Goal: Feedback & Contribution: Contribute content

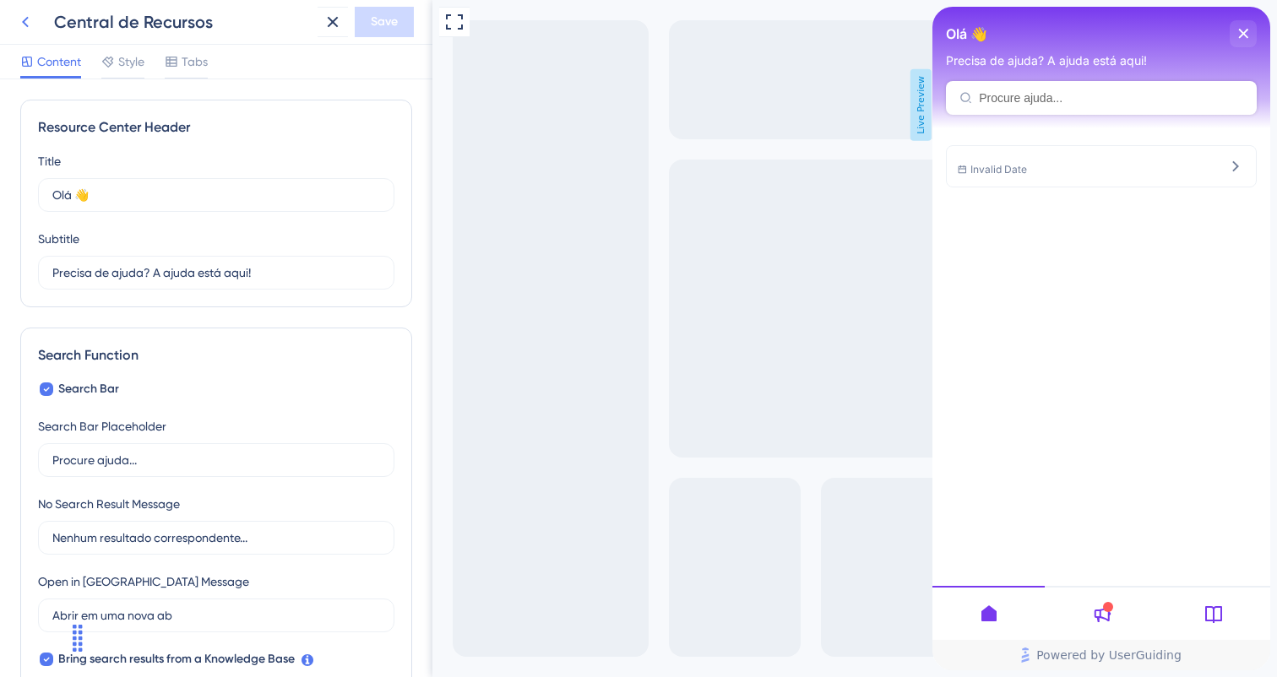
click at [26, 29] on icon at bounding box center [25, 22] width 20 height 20
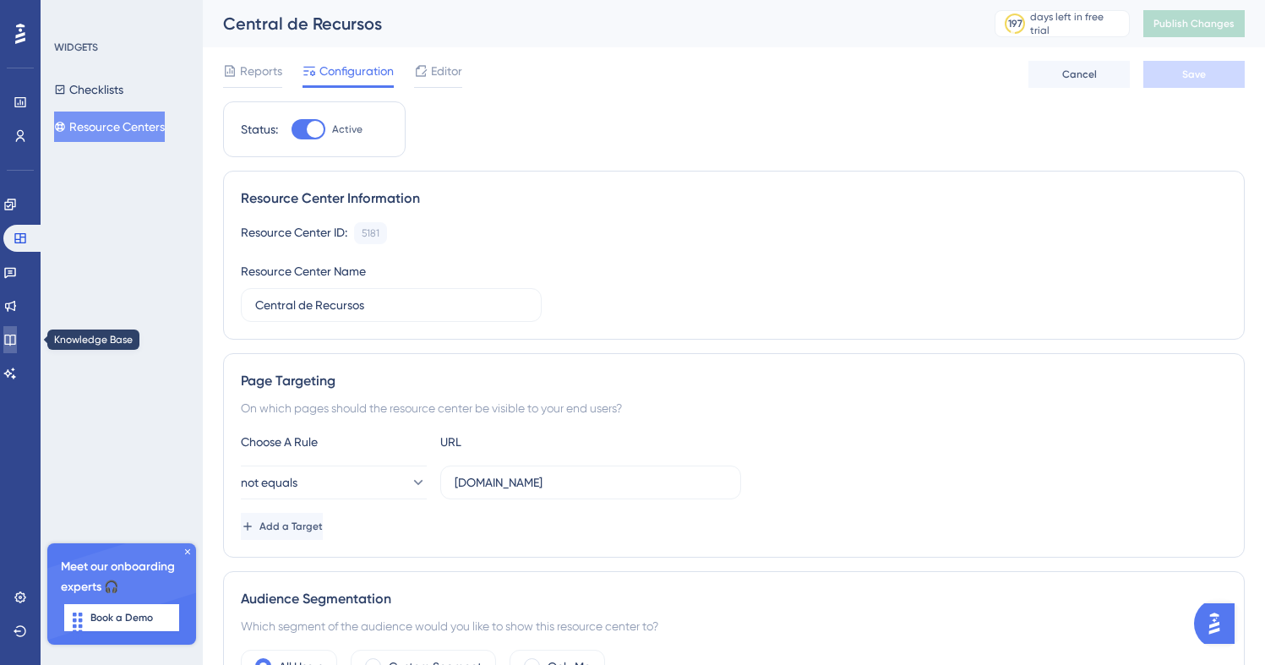
click at [17, 337] on icon at bounding box center [10, 340] width 14 height 14
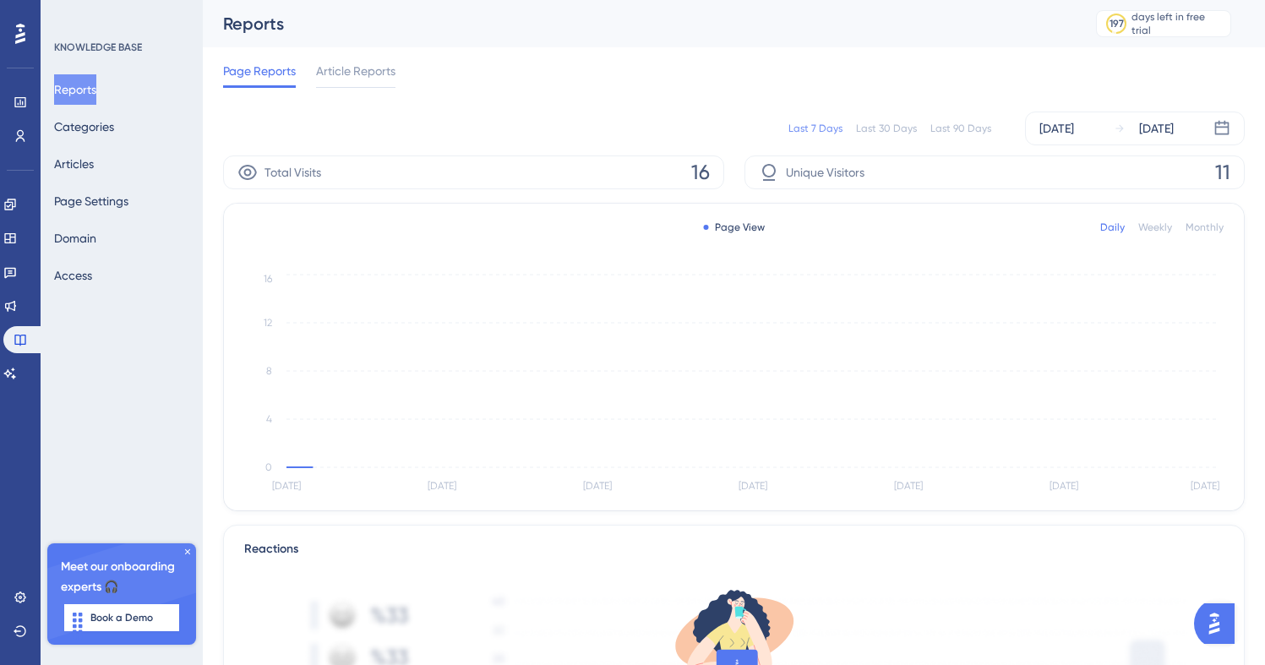
click at [144, 188] on div "Reports Categories Articles Page Settings Domain Access" at bounding box center [122, 182] width 137 height 216
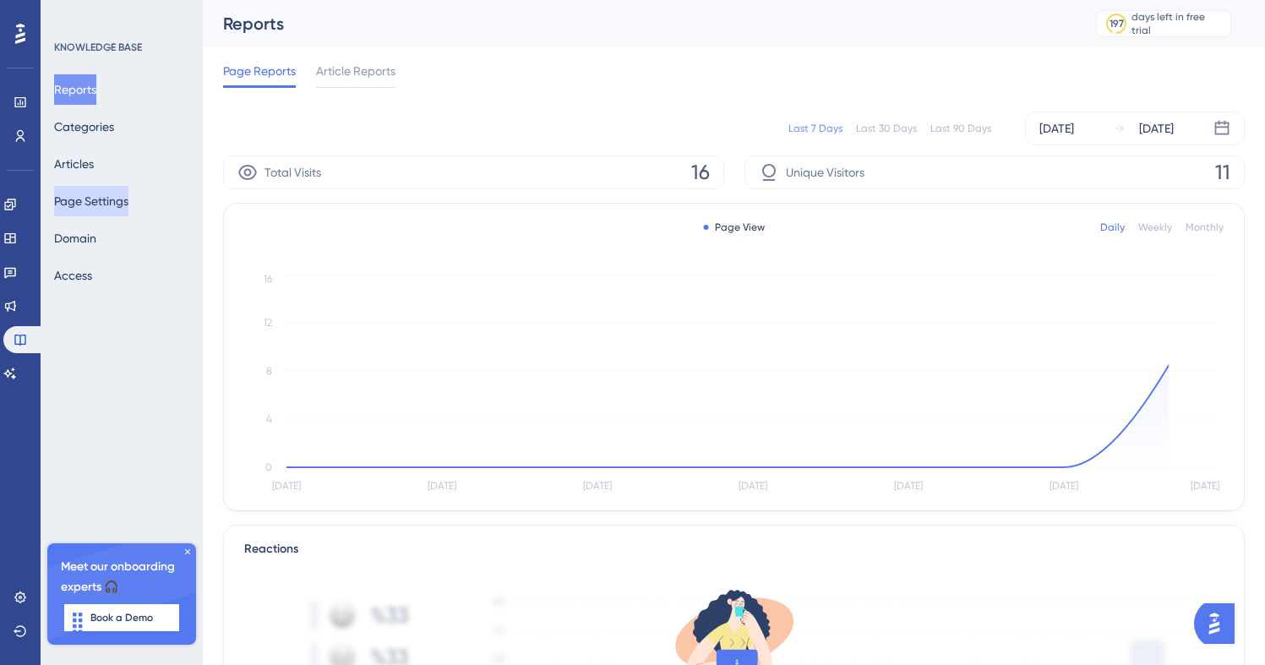
click at [128, 200] on button "Page Settings" at bounding box center [91, 201] width 74 height 30
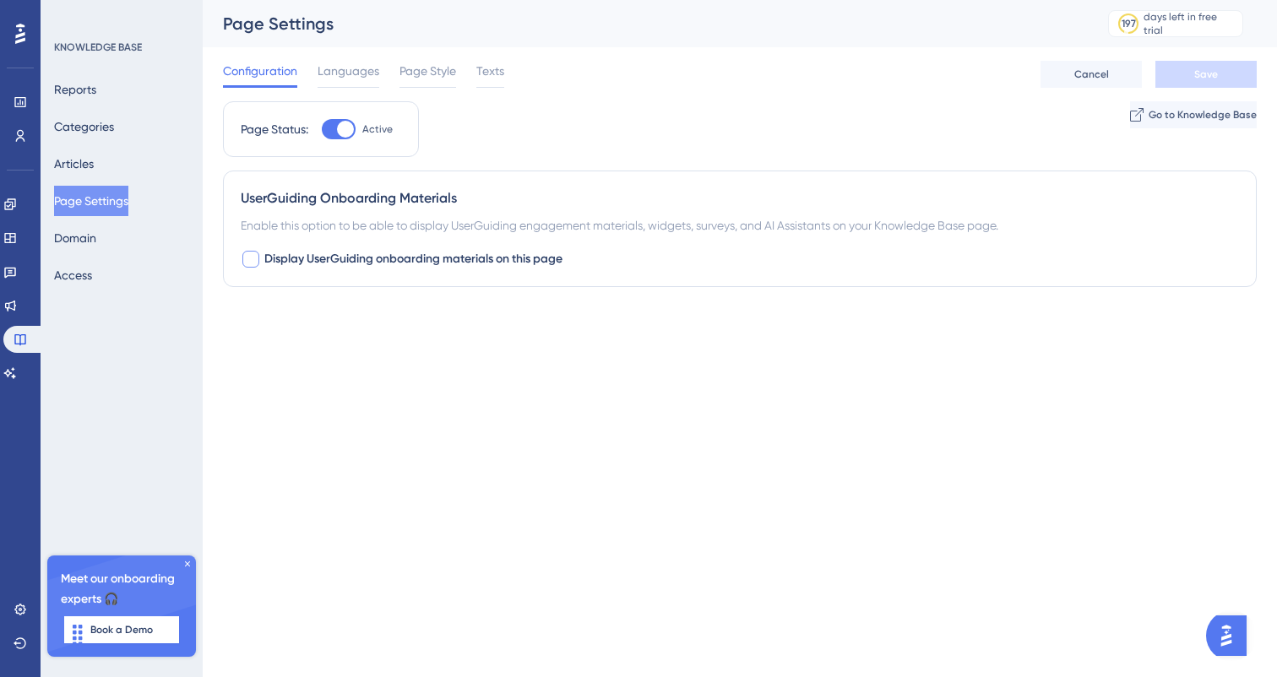
click at [265, 260] on span "Display UserGuiding onboarding materials on this page" at bounding box center [413, 259] width 298 height 20
checkbox input "true"
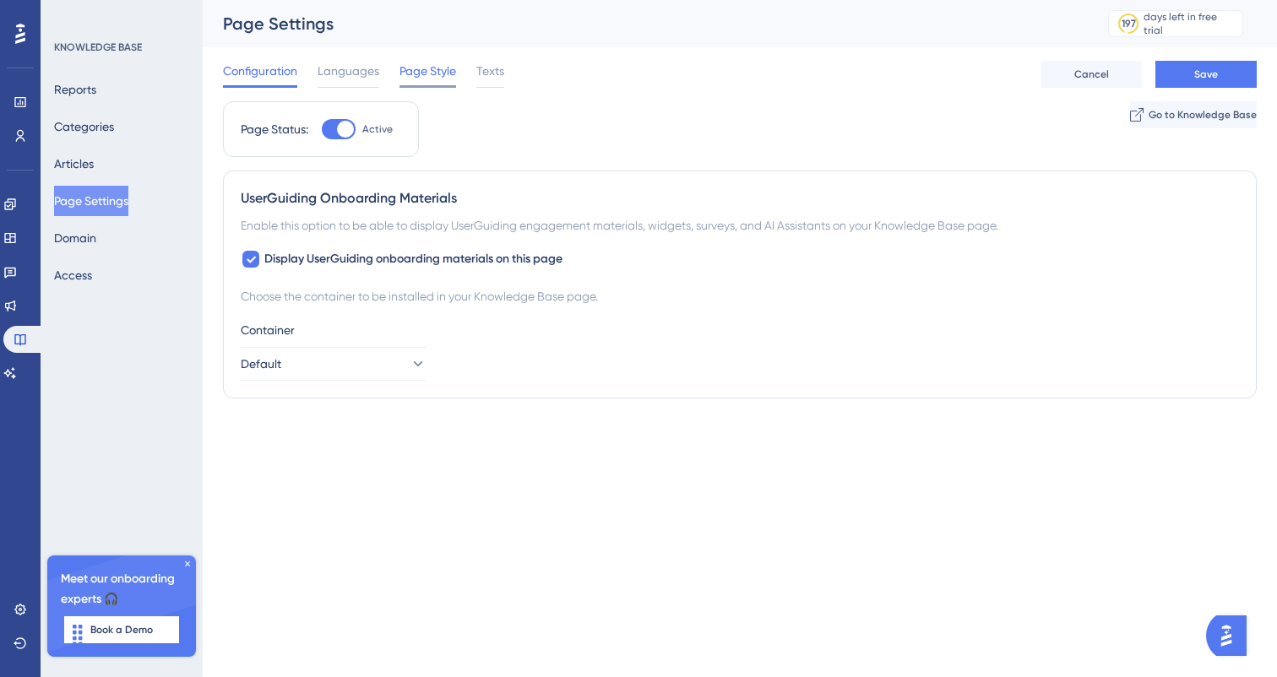
click at [416, 73] on span "Page Style" at bounding box center [428, 71] width 57 height 20
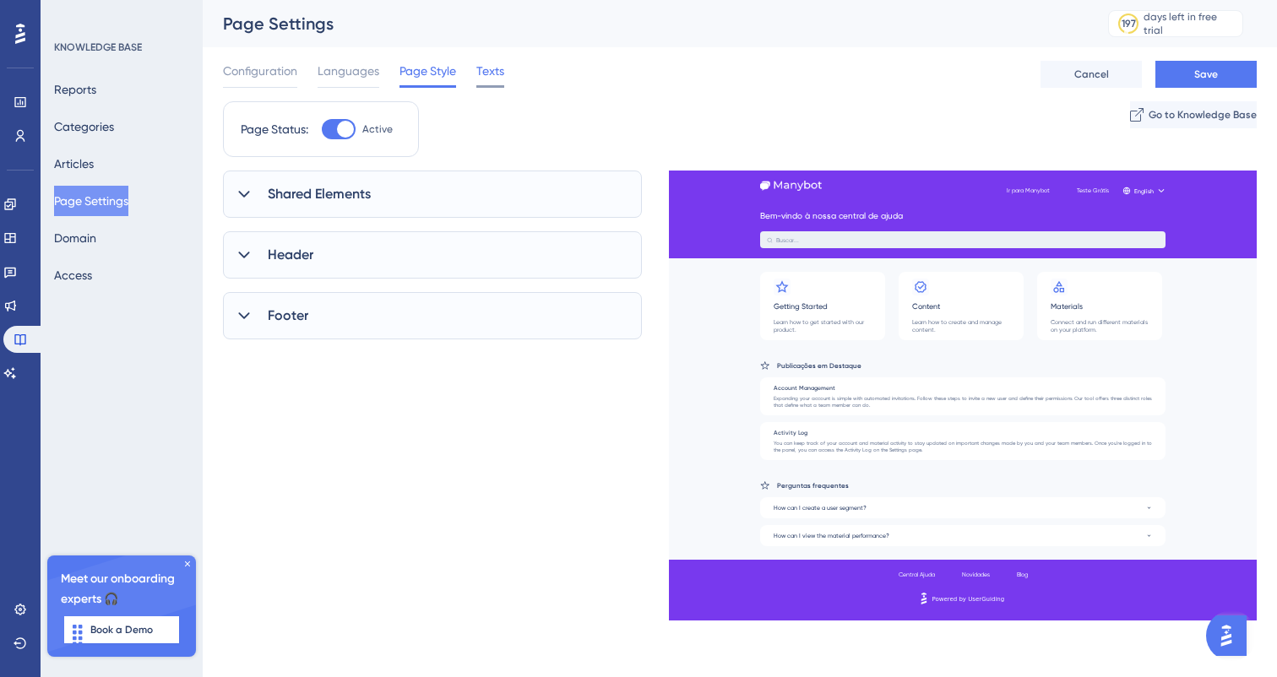
click at [478, 77] on span "Texts" at bounding box center [490, 71] width 28 height 20
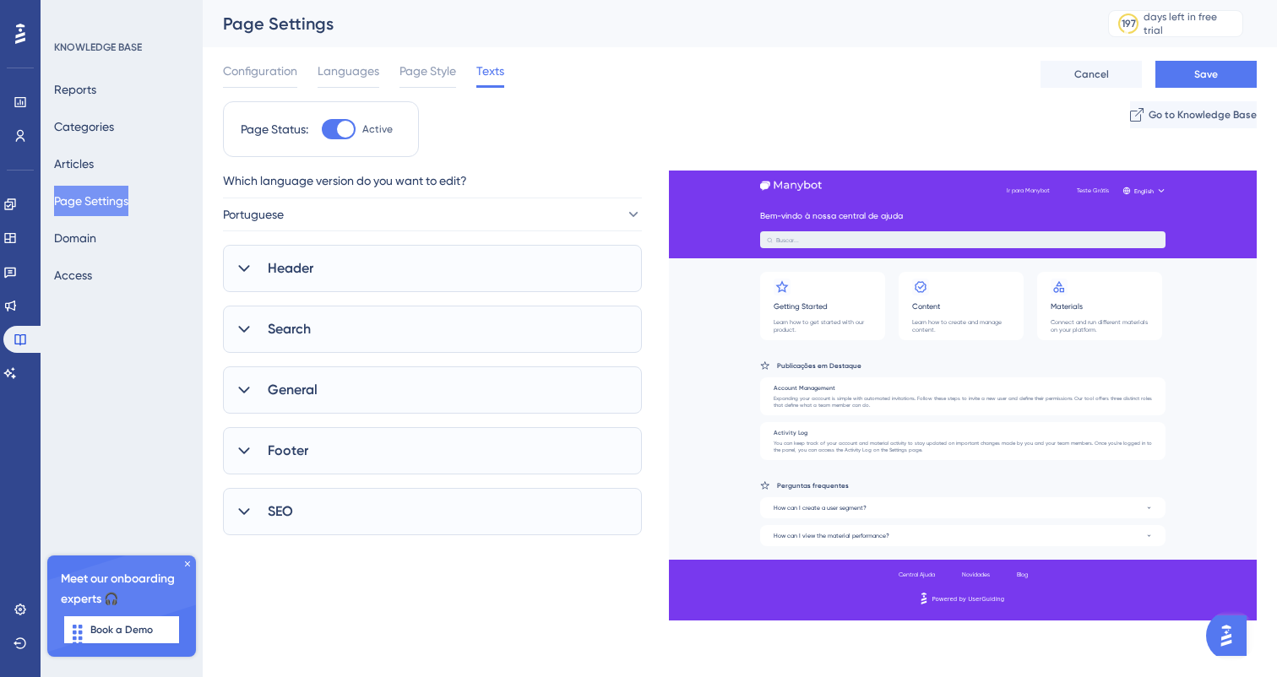
click at [489, 259] on div "Header" at bounding box center [432, 268] width 419 height 47
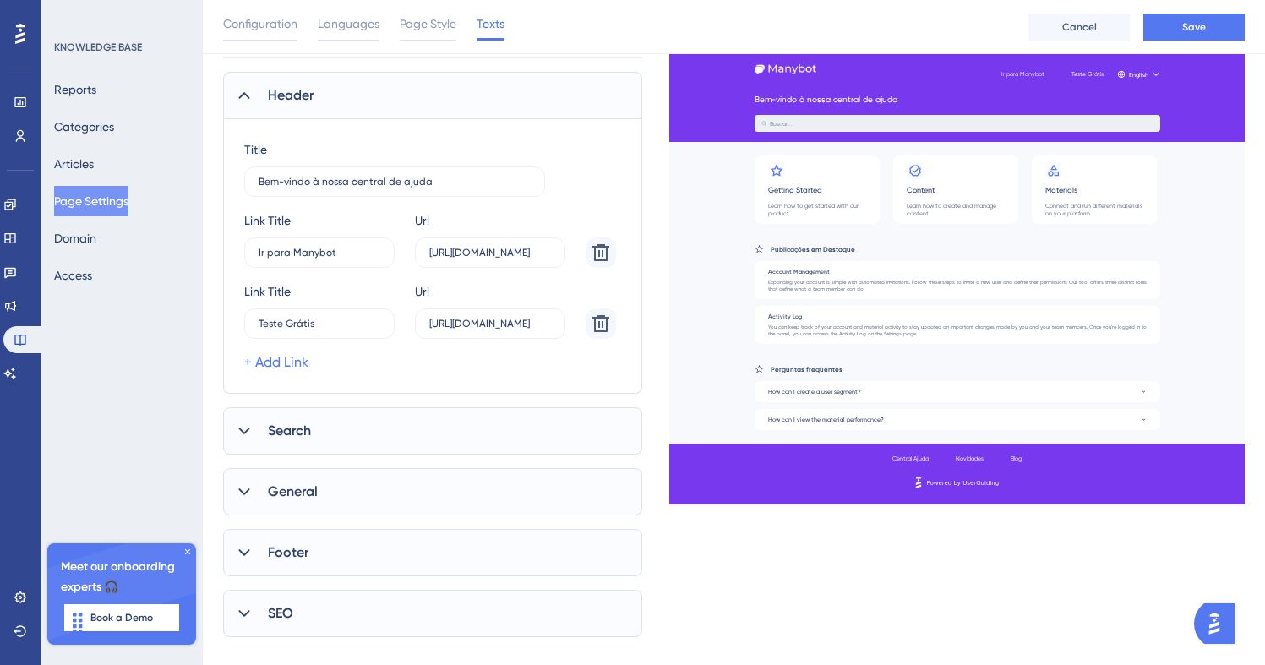
scroll to position [206, 0]
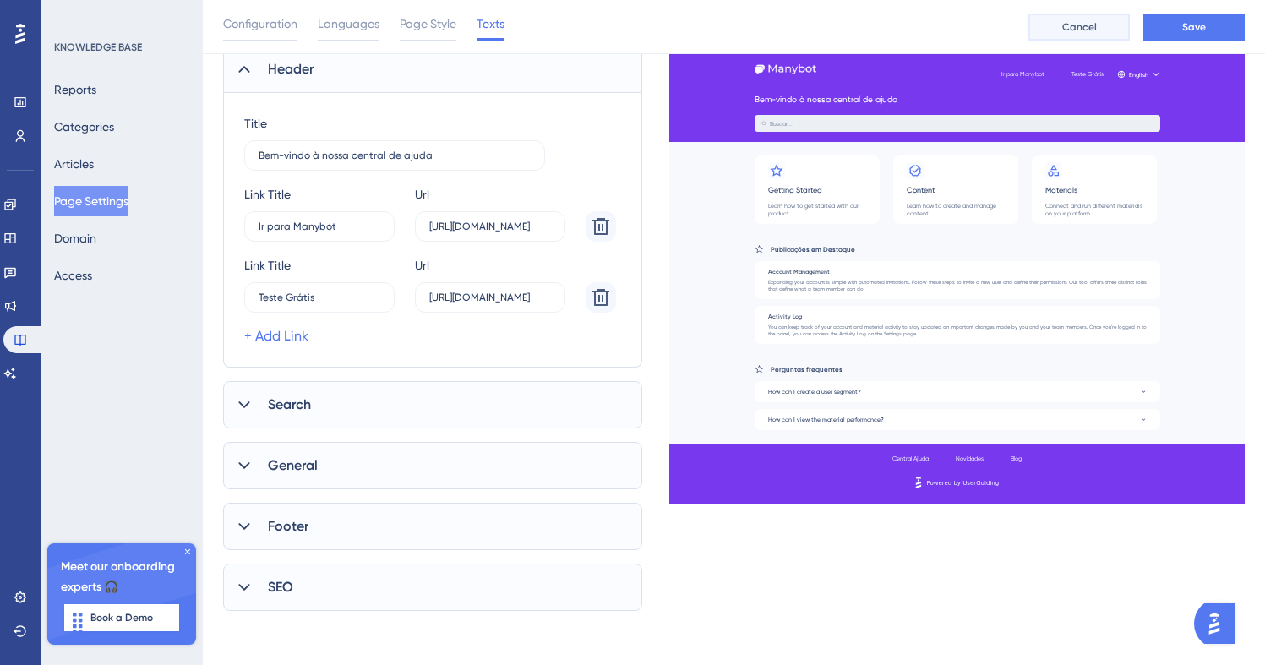
click at [1115, 33] on button "Cancel" at bounding box center [1078, 27] width 101 height 27
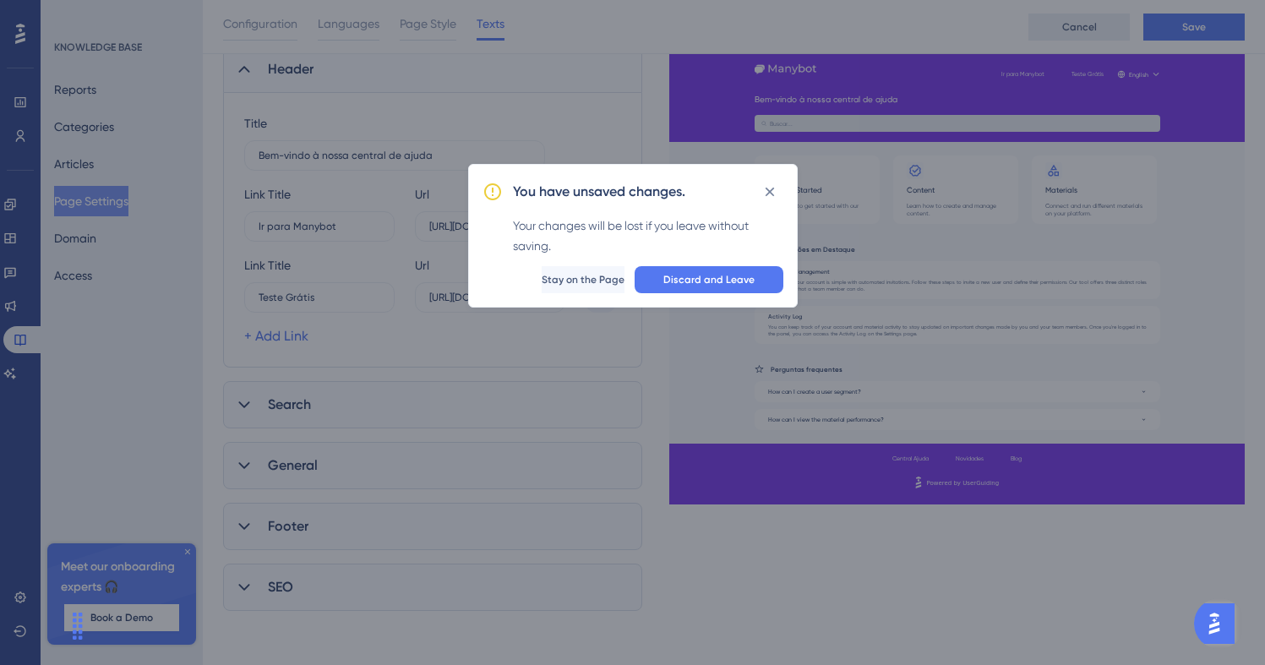
scroll to position [193, 0]
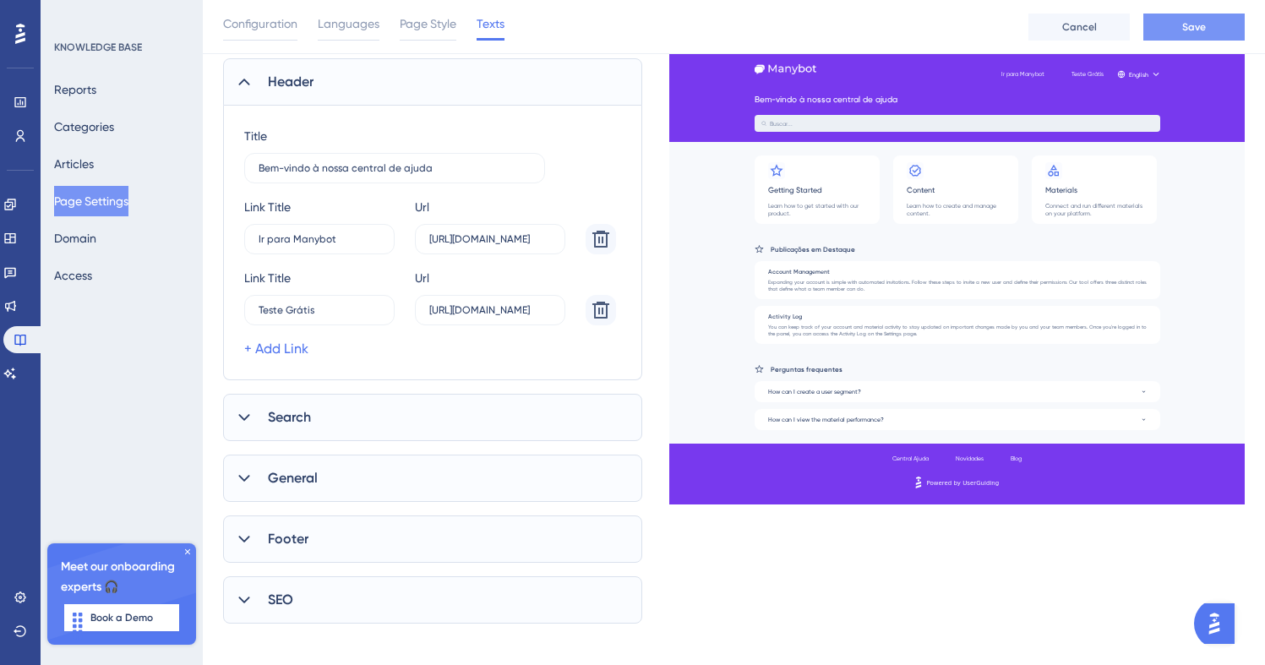
click at [1182, 32] on span "Save" at bounding box center [1194, 27] width 24 height 14
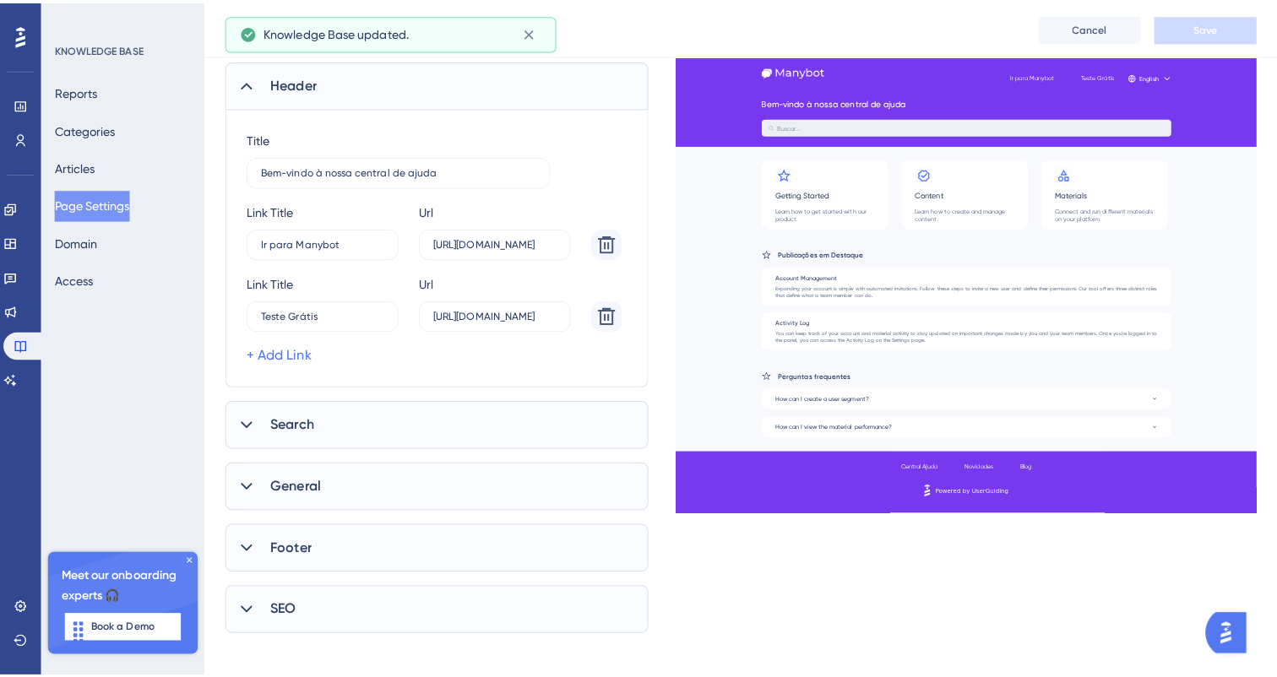
scroll to position [0, 0]
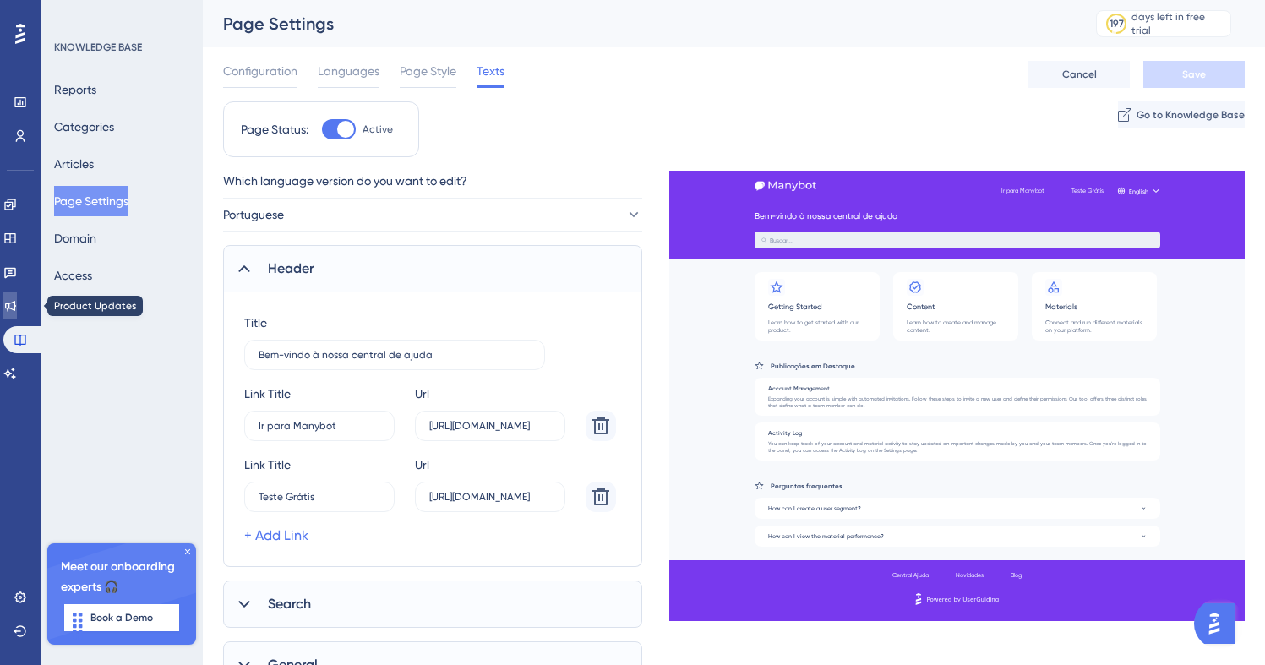
click at [16, 300] on icon at bounding box center [10, 306] width 14 height 14
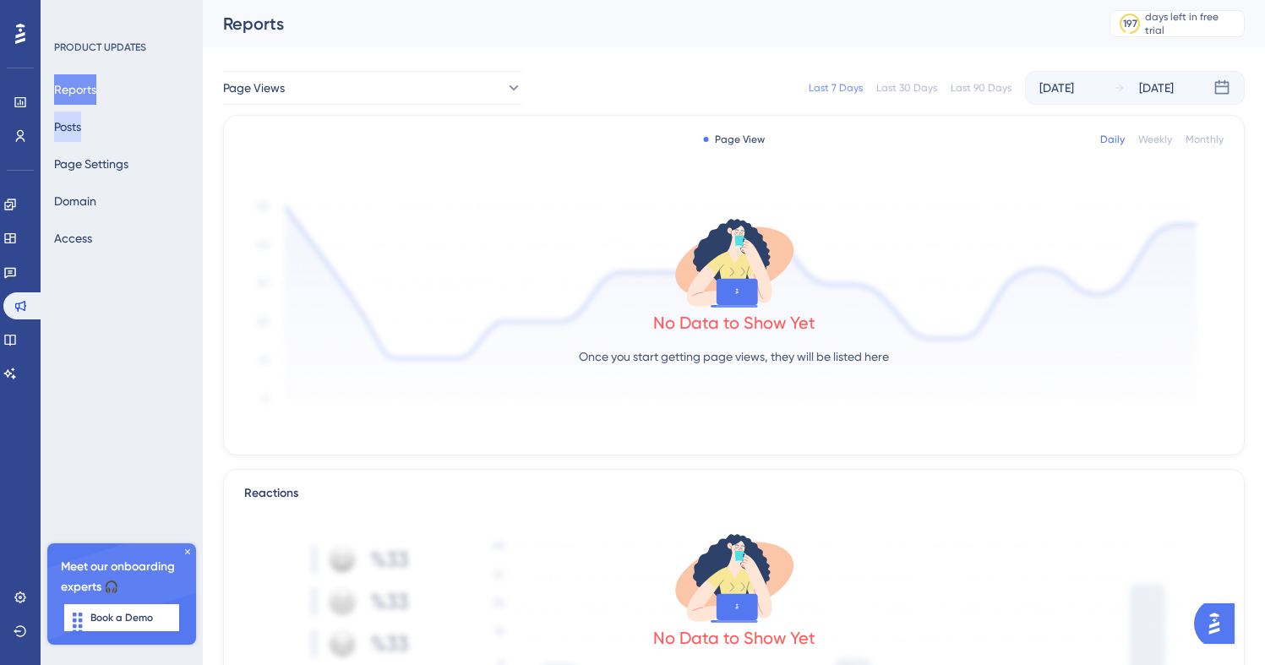
click at [81, 127] on button "Posts" at bounding box center [67, 127] width 27 height 30
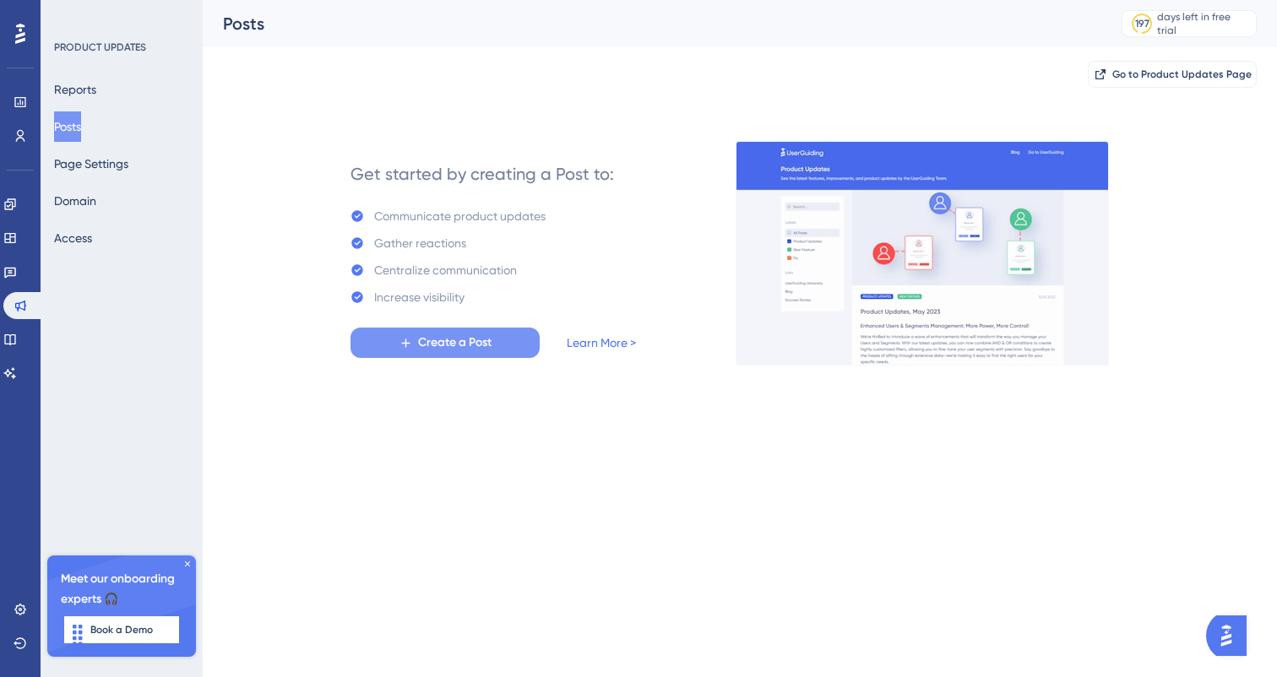
click at [481, 355] on button "Create a Post" at bounding box center [445, 343] width 189 height 30
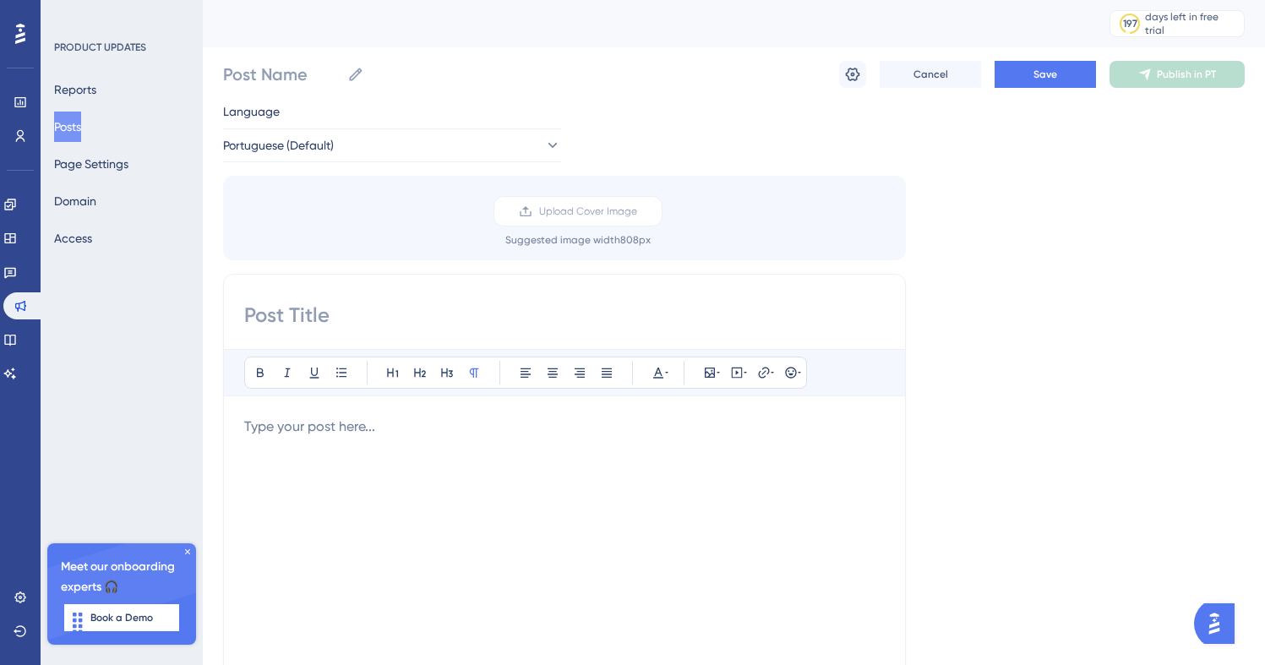
click at [403, 307] on input at bounding box center [564, 315] width 640 height 27
type input "Teste"
click at [389, 416] on div "Bold Italic Underline Bullet Point Heading 1 Heading 2 Heading 3 Normal Align L…" at bounding box center [564, 568] width 640 height 439
click at [383, 432] on p at bounding box center [564, 426] width 640 height 20
click at [546, 209] on span "Upload Cover Image" at bounding box center [588, 211] width 98 height 14
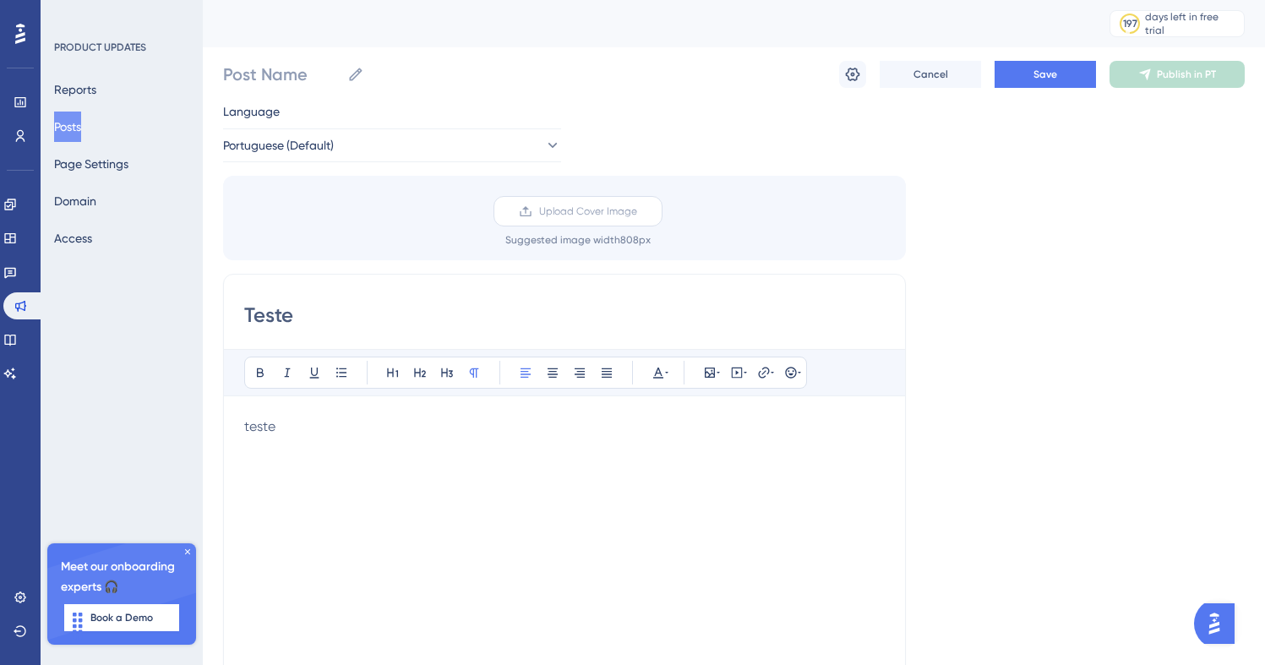
click at [637, 211] on input "Upload Cover Image" at bounding box center [637, 211] width 0 height 0
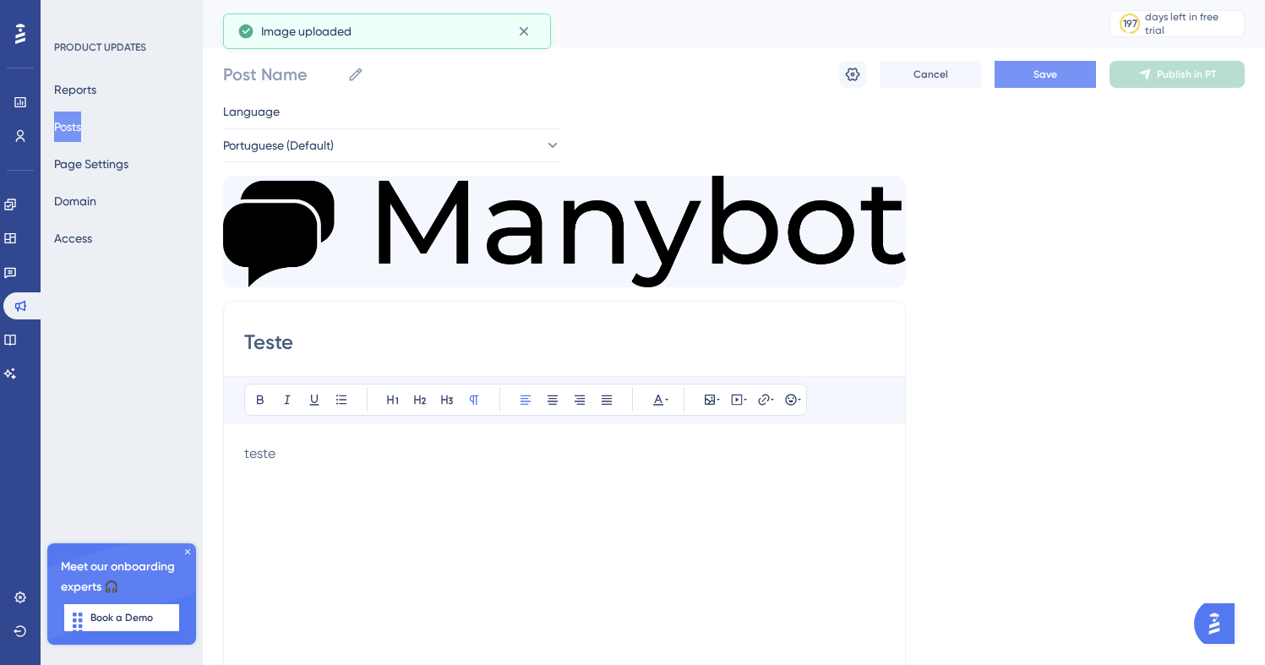
click at [1043, 66] on button "Save" at bounding box center [1044, 74] width 101 height 27
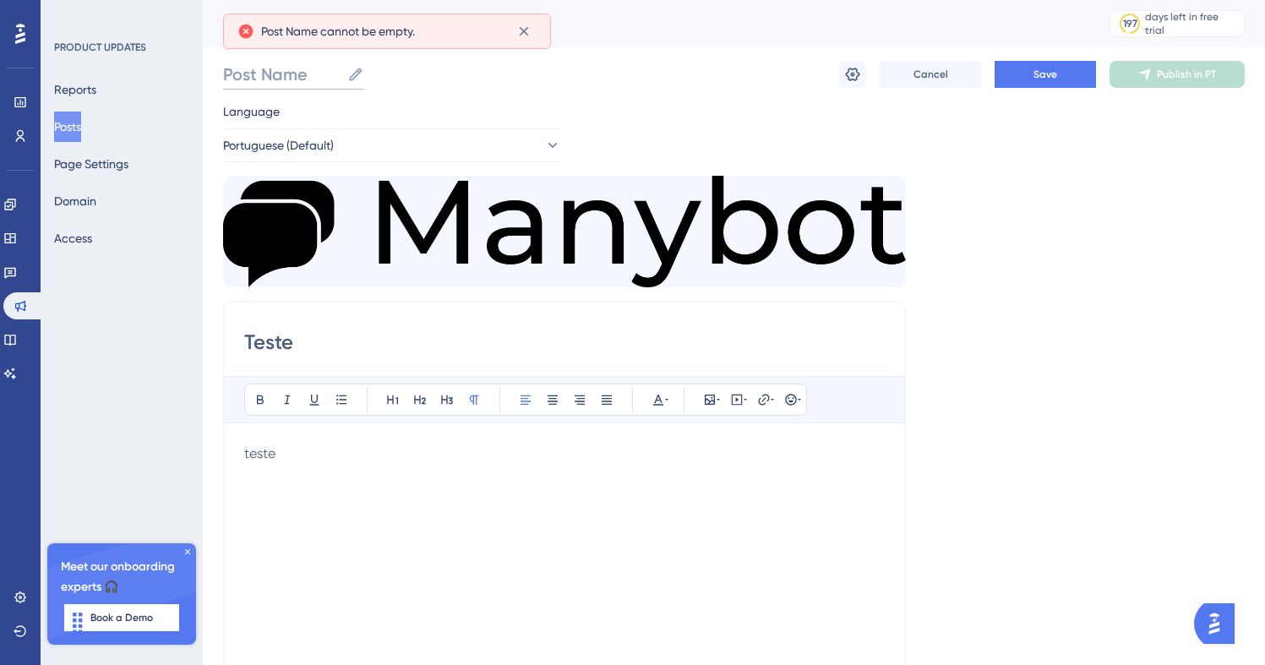
click at [289, 67] on input "Post Name" at bounding box center [281, 75] width 117 height 24
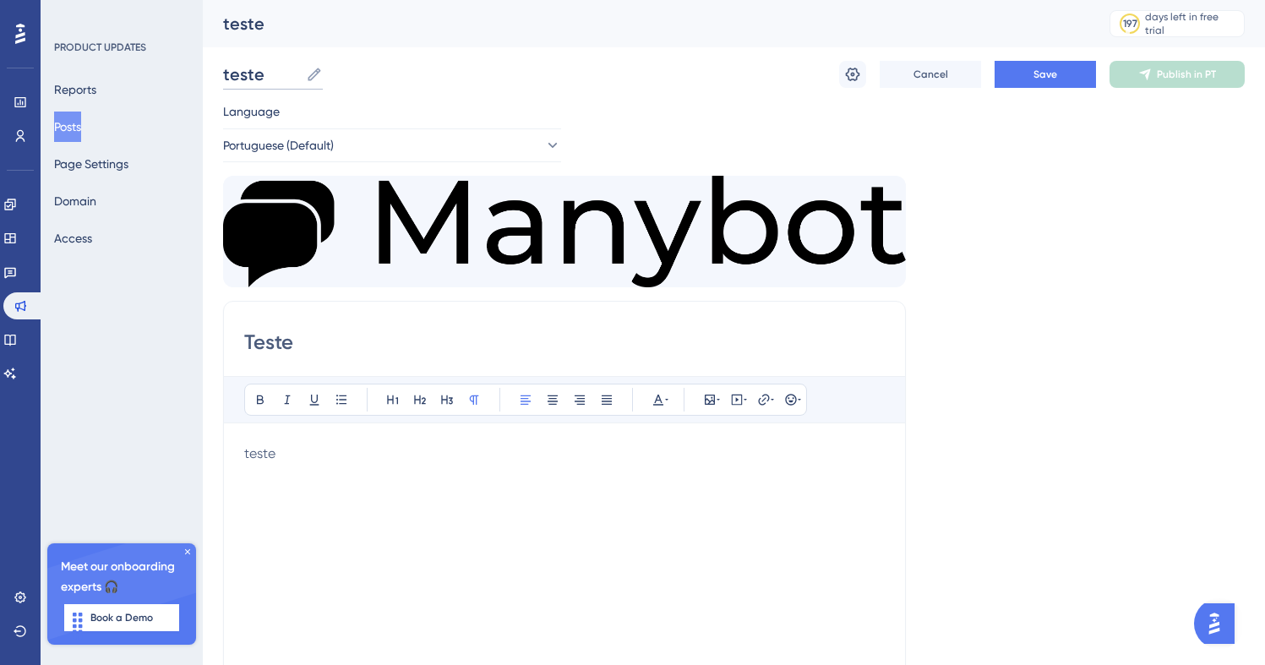
type input "teste"
click at [572, 94] on div "teste teste Cancel Save Publish in PT" at bounding box center [733, 74] width 1021 height 54
click at [1056, 76] on span "Save" at bounding box center [1045, 75] width 24 height 14
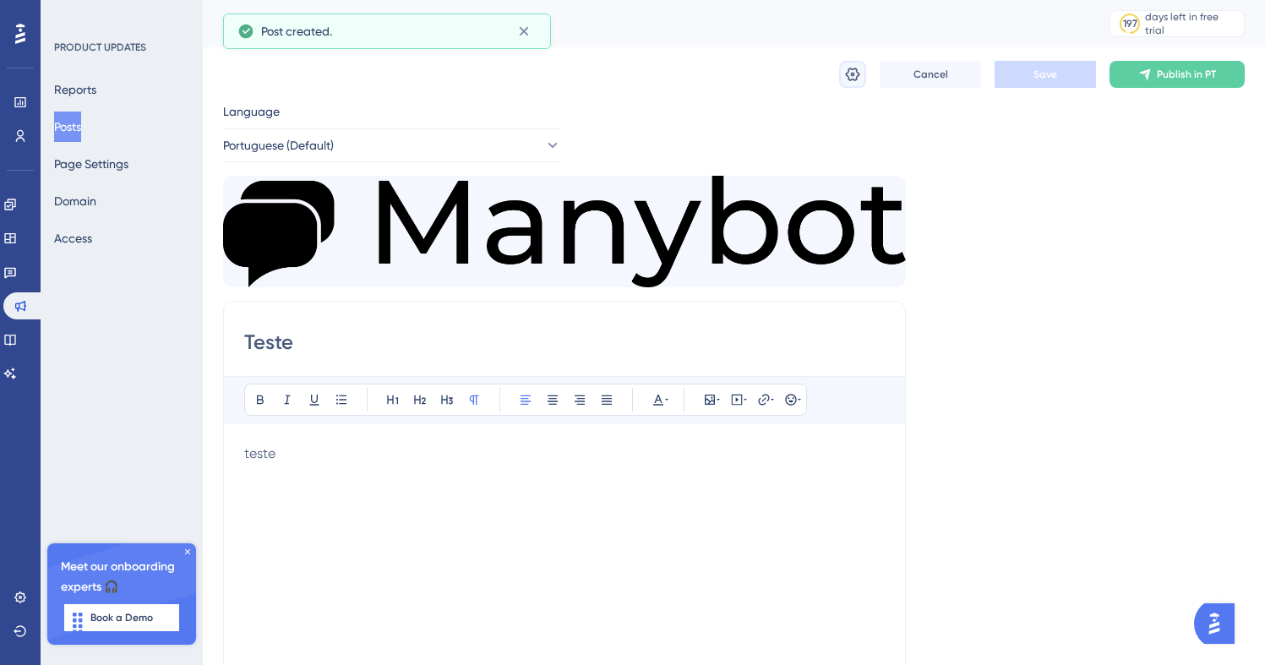
click at [855, 82] on icon at bounding box center [852, 74] width 17 height 17
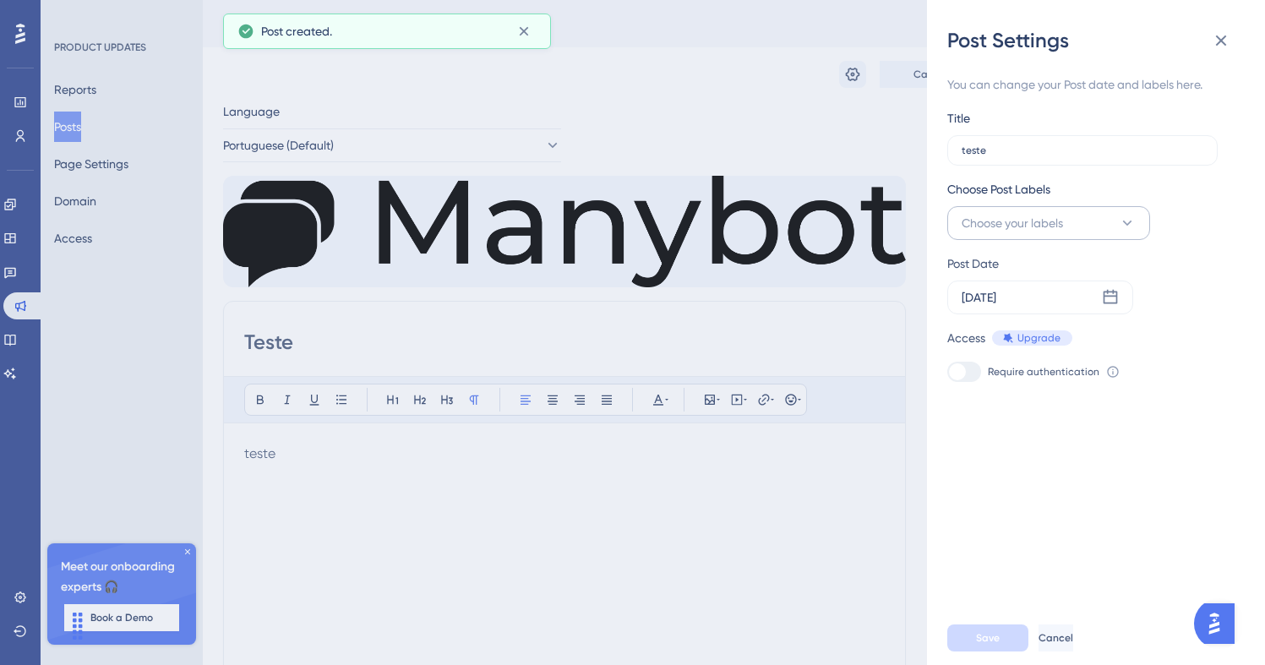
click at [1071, 237] on button "Choose your labels" at bounding box center [1048, 223] width 203 height 34
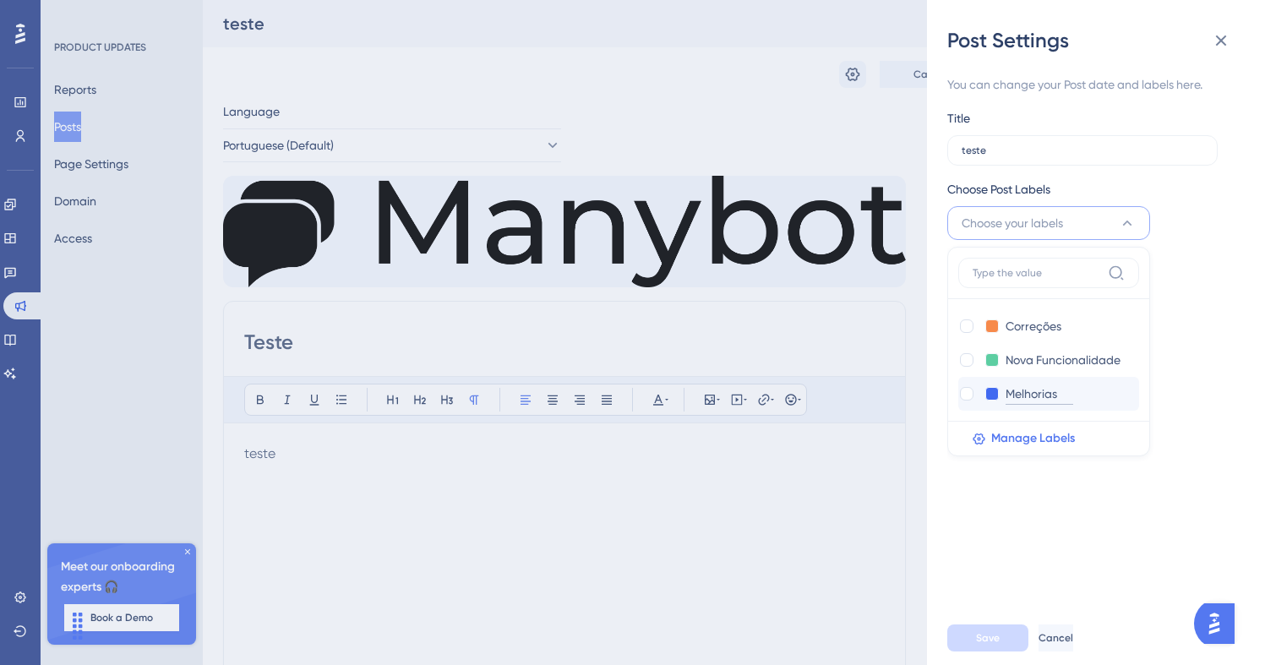
click at [1058, 388] on input "Melhorias" at bounding box center [1039, 394] width 68 height 21
click at [971, 391] on div at bounding box center [967, 394] width 14 height 14
checkbox input "true"
click at [1066, 476] on div "You can change your Post date and labels here. Title teste Choose Post Labels M…" at bounding box center [1102, 332] width 311 height 557
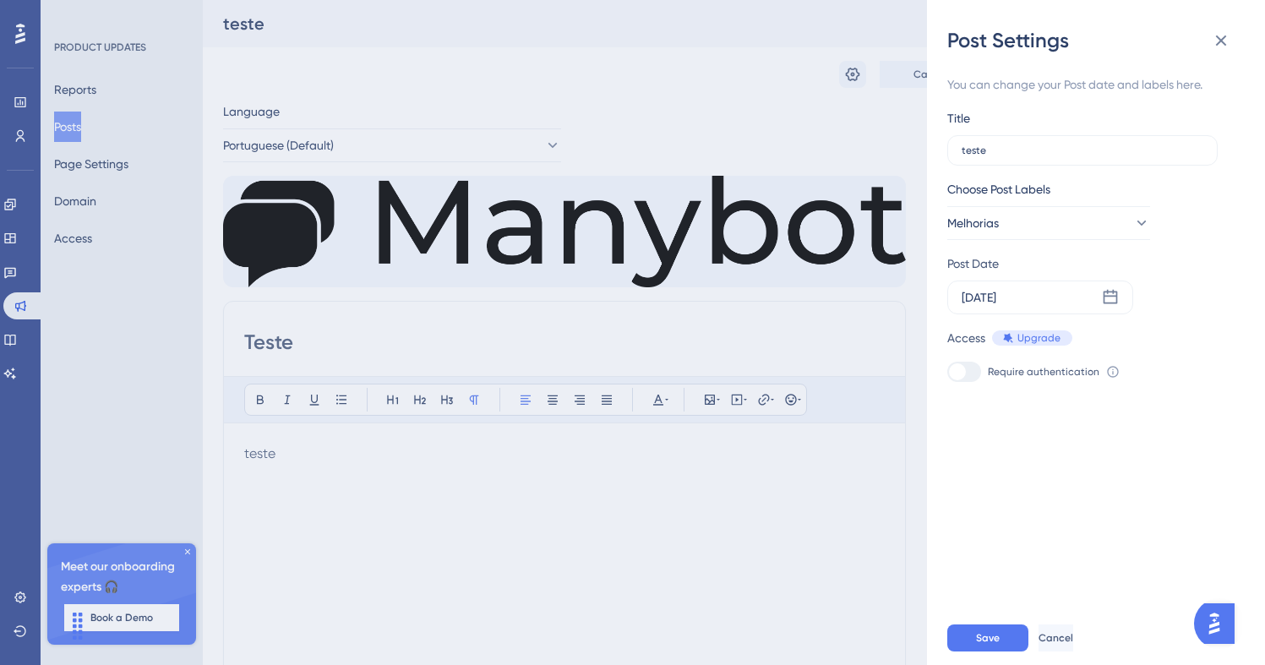
click at [1005, 636] on div "Save Cancel" at bounding box center [1116, 638] width 338 height 54
click at [1007, 645] on button "Save" at bounding box center [987, 637] width 81 height 27
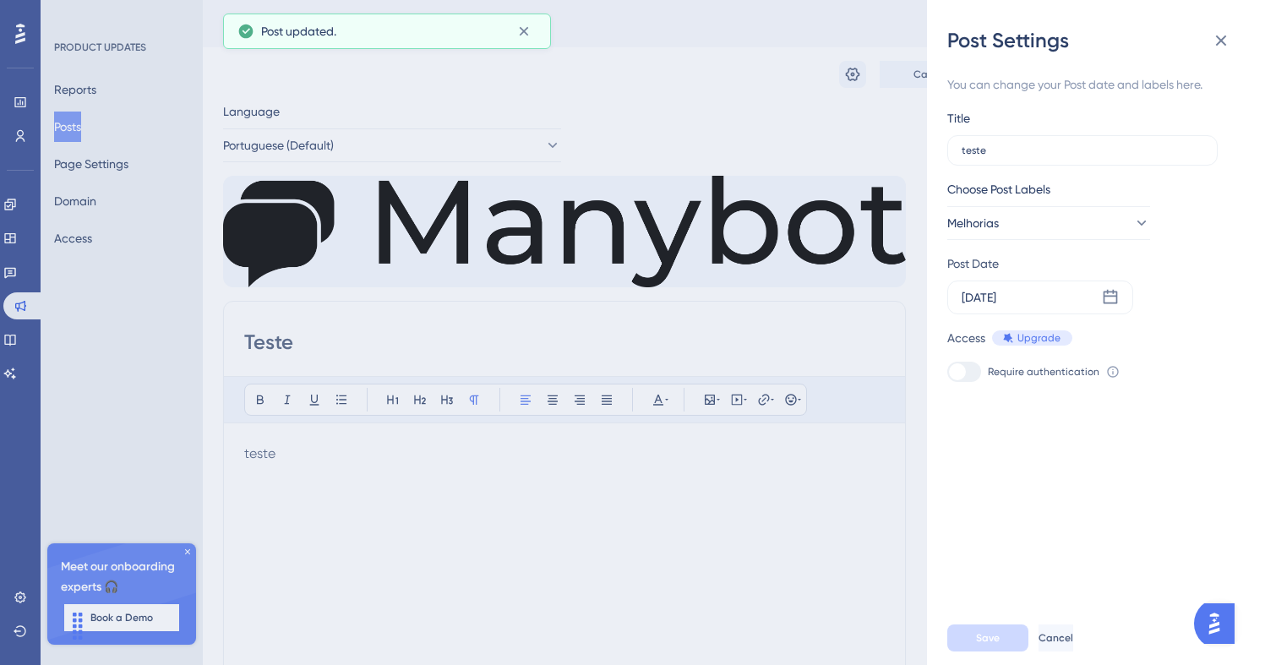
click at [1240, 41] on div "Post Settings" at bounding box center [1095, 40] width 297 height 27
click at [1217, 38] on icon at bounding box center [1221, 40] width 20 height 20
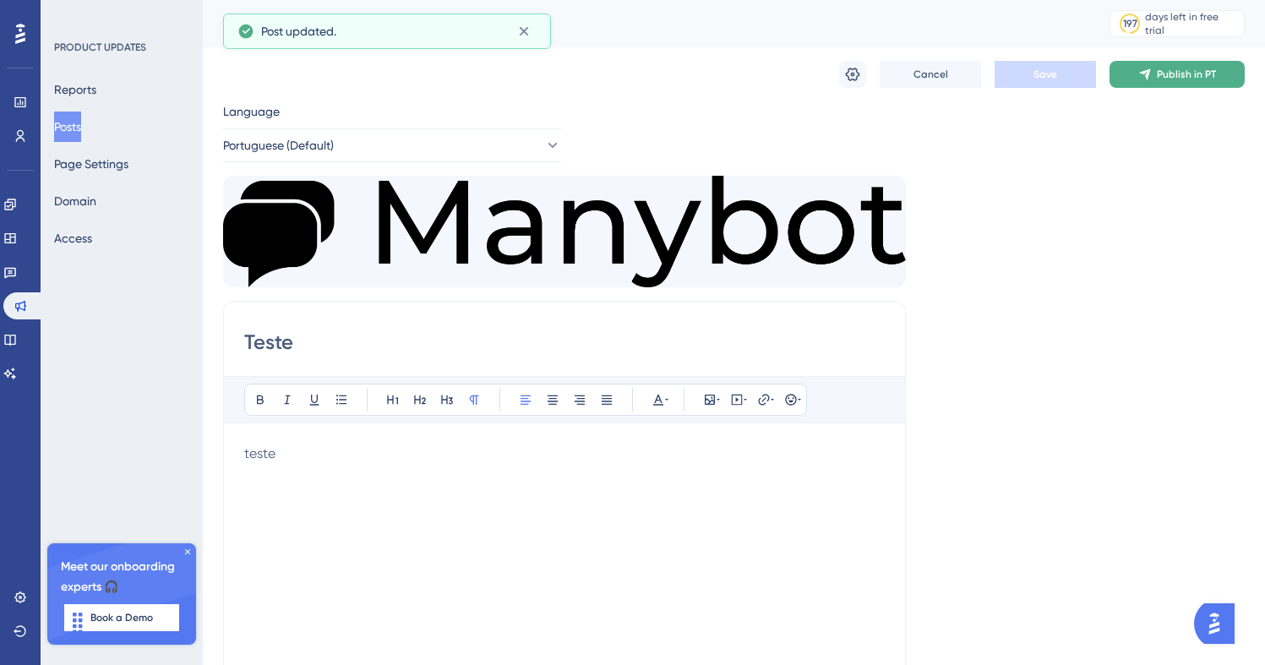
click at [1200, 68] on span "Publish in PT" at bounding box center [1185, 75] width 59 height 14
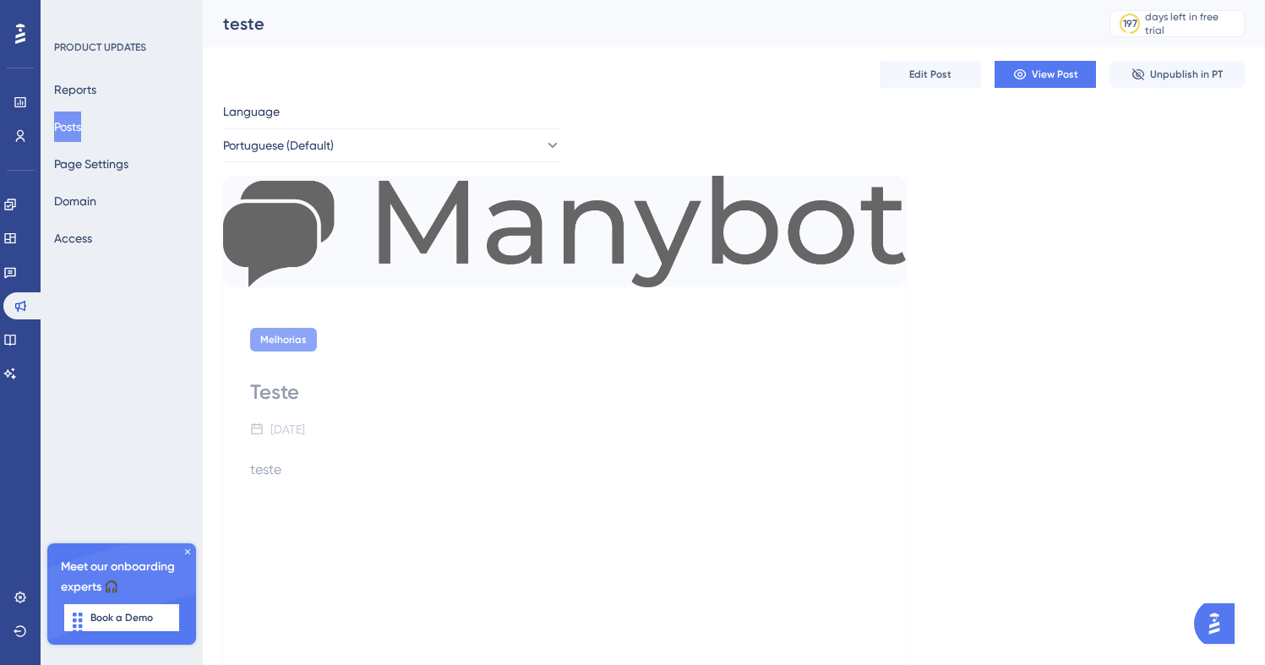
click at [95, 179] on div "Reports Posts Page Settings Domain Access" at bounding box center [122, 163] width 137 height 179
click at [105, 165] on button "Page Settings" at bounding box center [91, 164] width 74 height 30
